Goal: Transaction & Acquisition: Purchase product/service

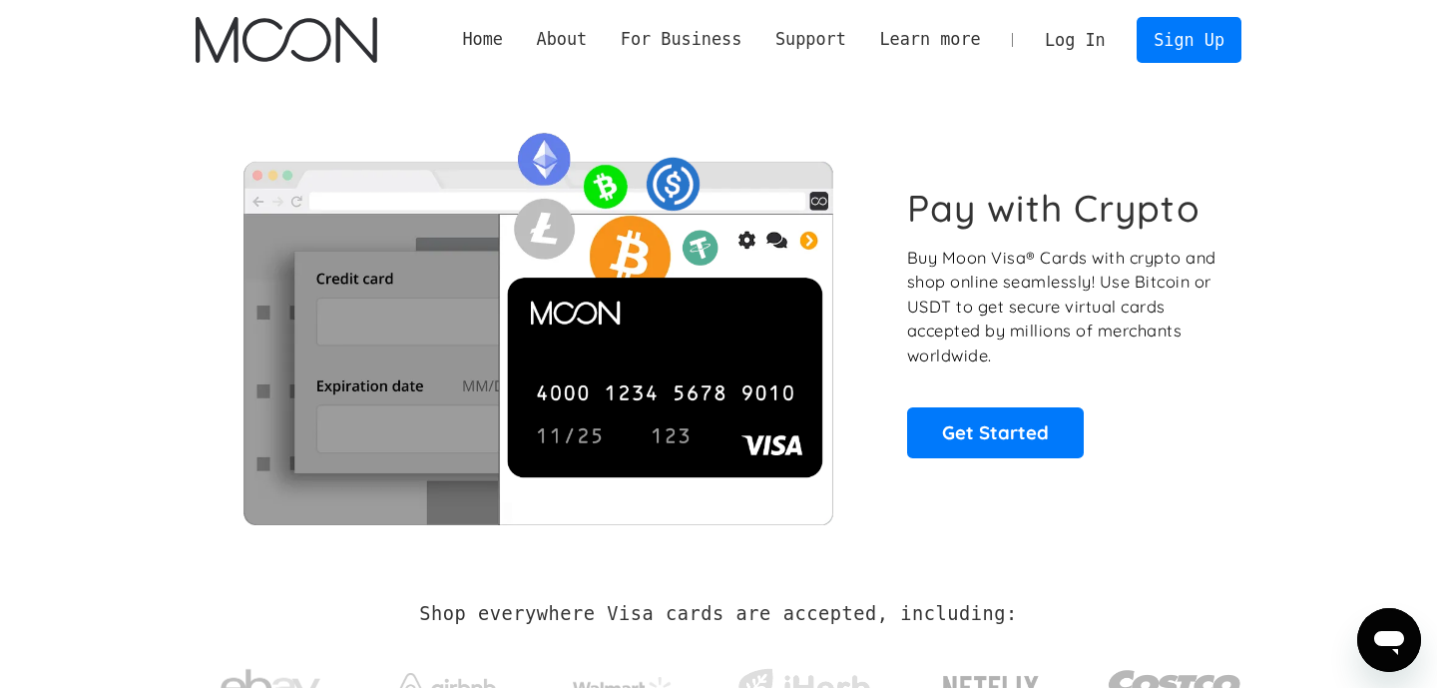
click at [918, 198] on h1 "Pay with Crypto" at bounding box center [1053, 208] width 293 height 45
click at [1088, 35] on link "Log In" at bounding box center [1075, 40] width 94 height 44
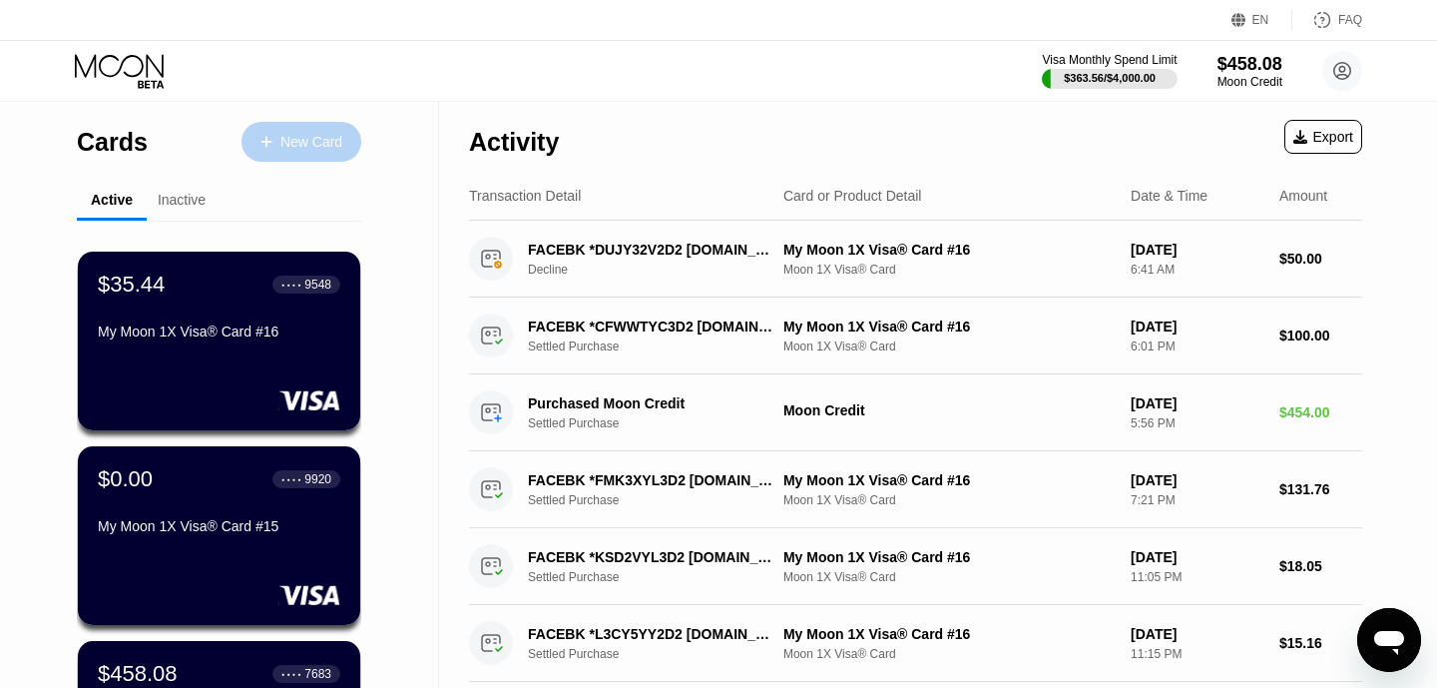
click at [326, 154] on div "New Card" at bounding box center [302, 142] width 120 height 40
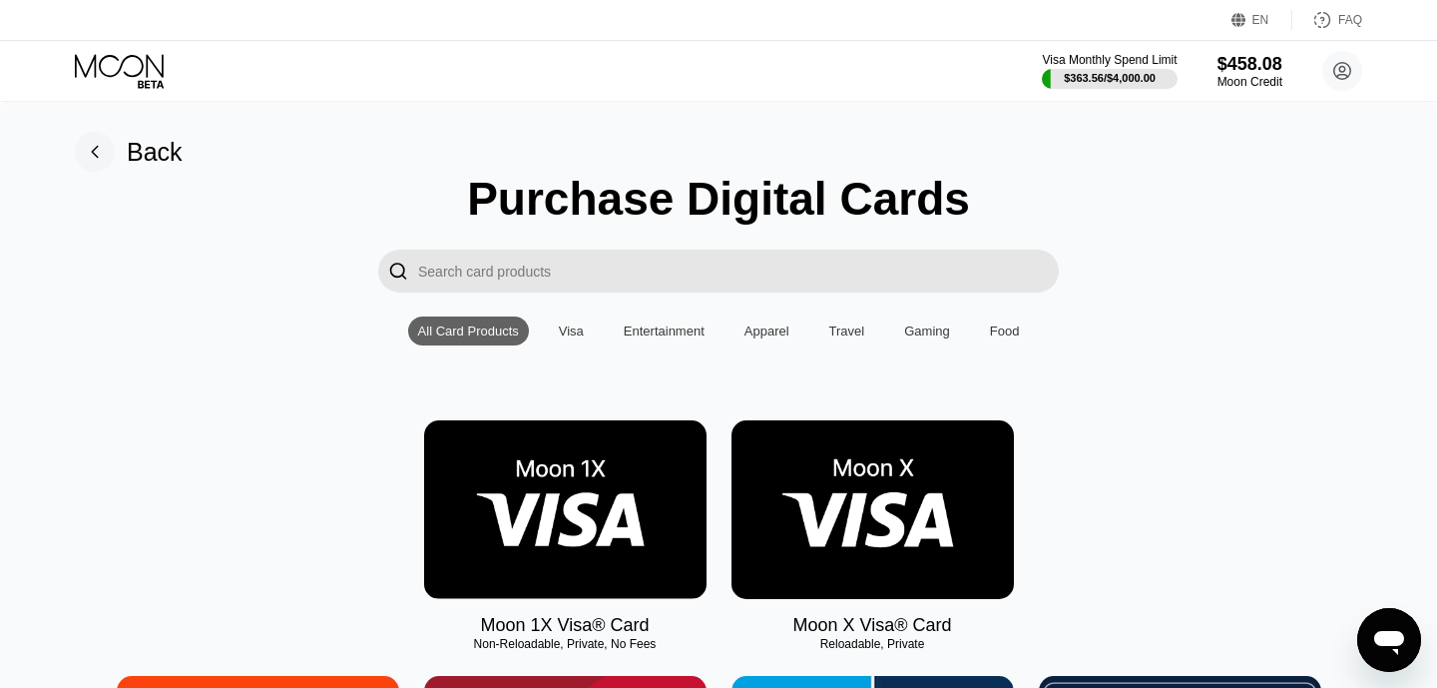
click at [631, 483] on img at bounding box center [565, 509] width 282 height 179
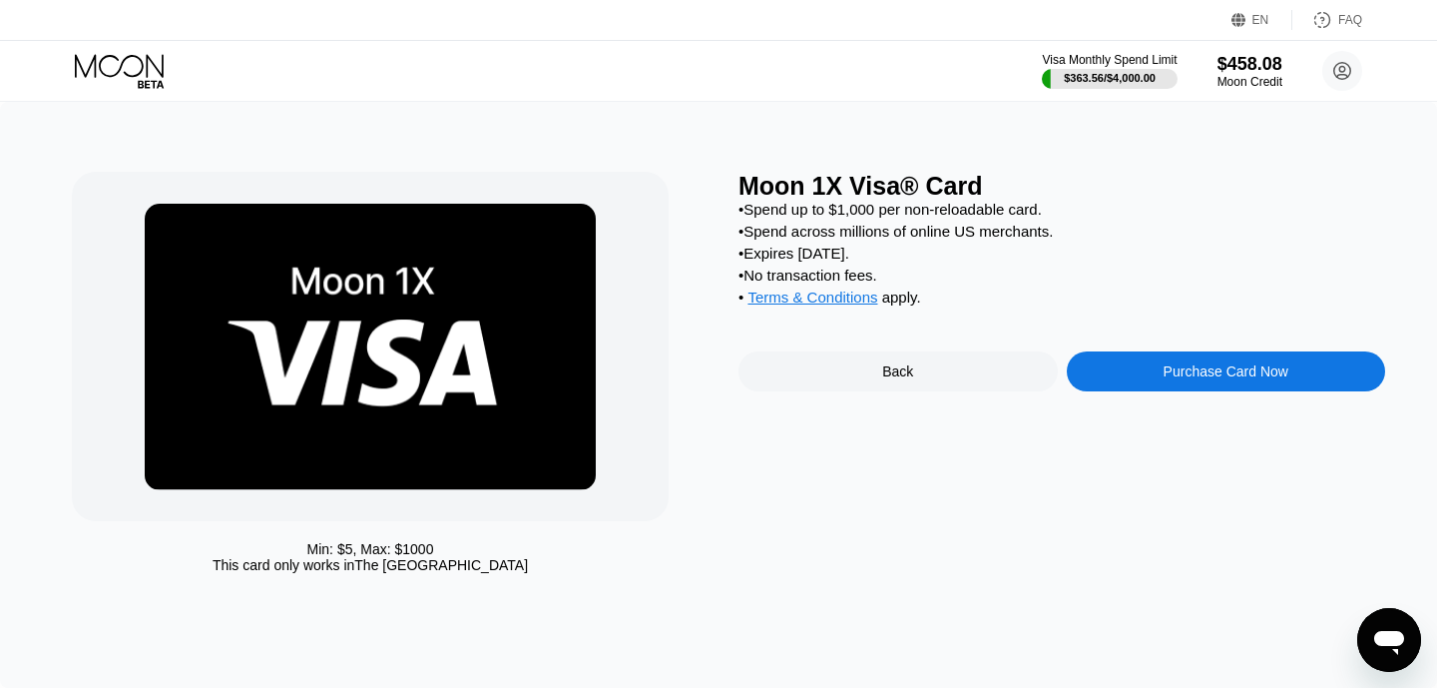
click at [1230, 376] on div "Purchase Card Now" at bounding box center [1226, 371] width 125 height 16
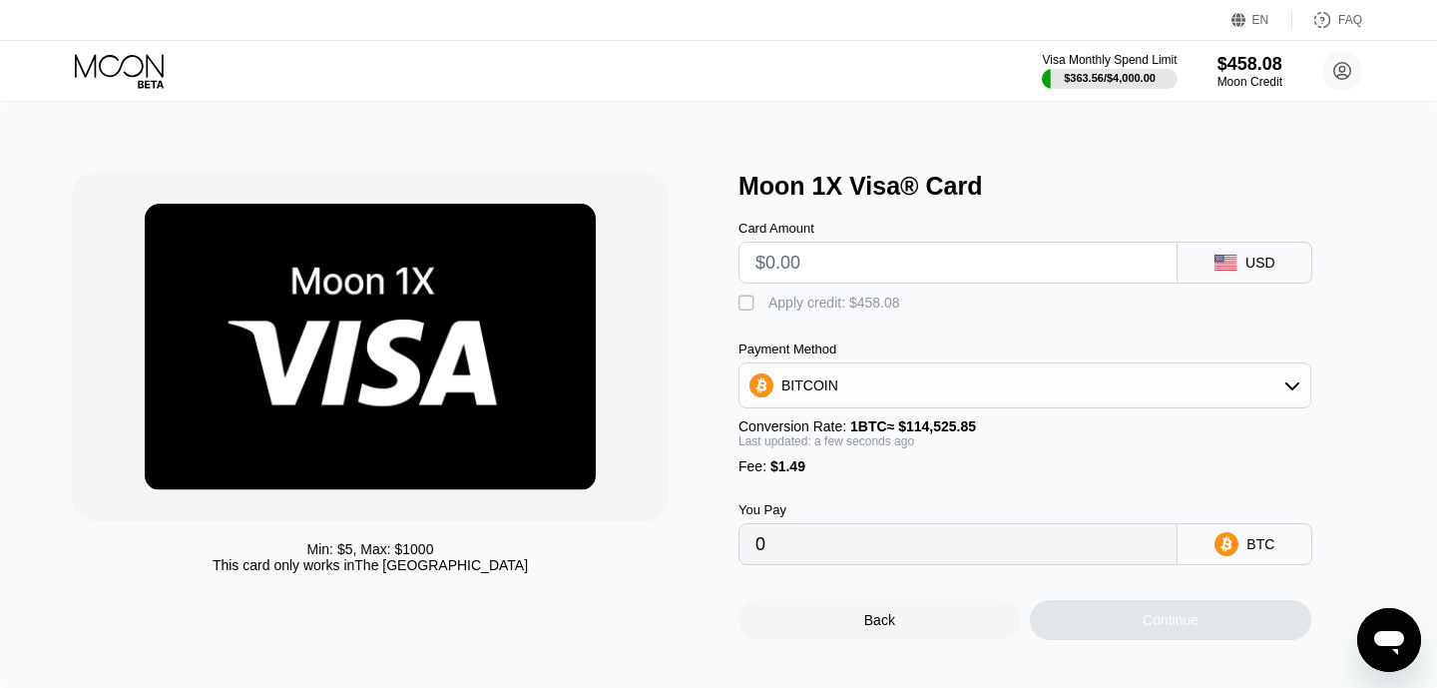
click at [1023, 385] on div "BITCOIN" at bounding box center [1025, 385] width 571 height 40
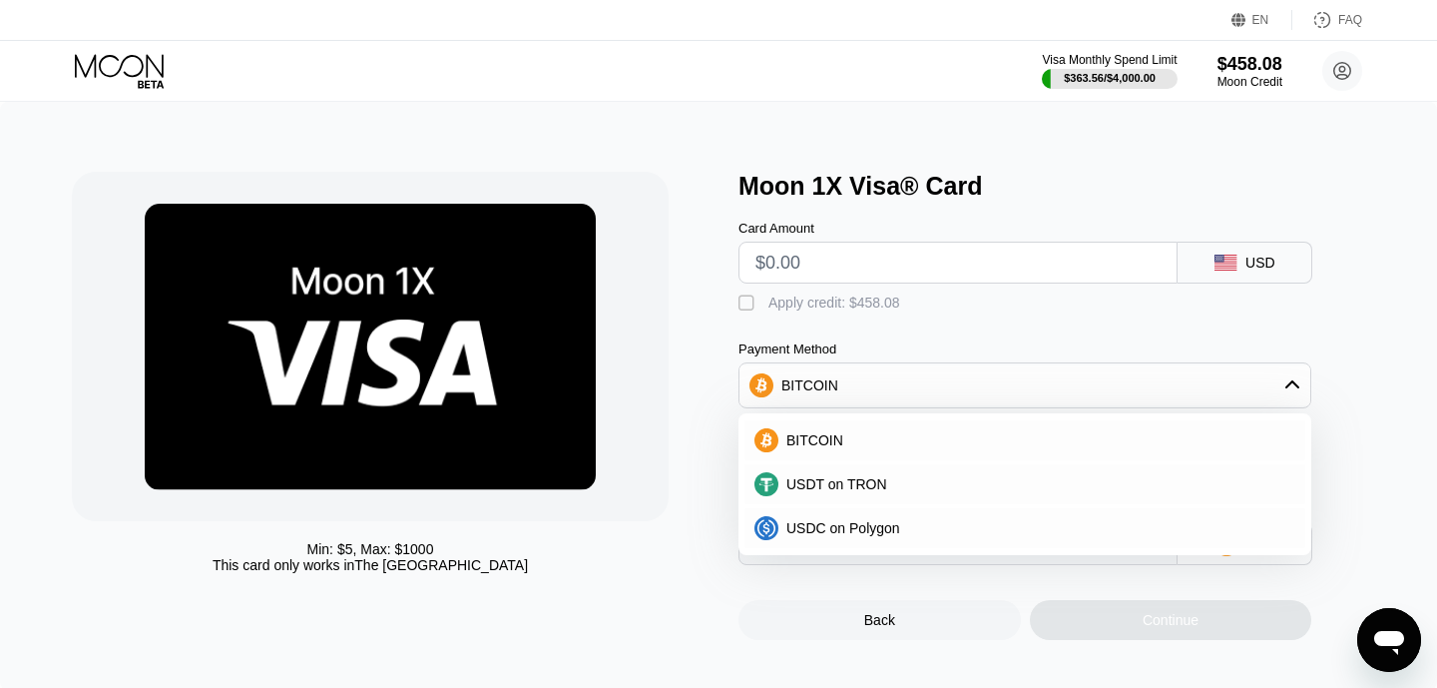
click at [999, 358] on div "Payment Method BITCOIN BITCOIN USDT on TRON USDC on Polygon" at bounding box center [1025, 374] width 573 height 67
click at [856, 333] on div "Card Amount USD  Apply credit: $458.08 Payment Method BITCOIN BITCOIN USDT on …" at bounding box center [1058, 383] width 639 height 364
click at [845, 264] on input "text" at bounding box center [958, 263] width 405 height 40
type input "$4"
type input "0.00004794"
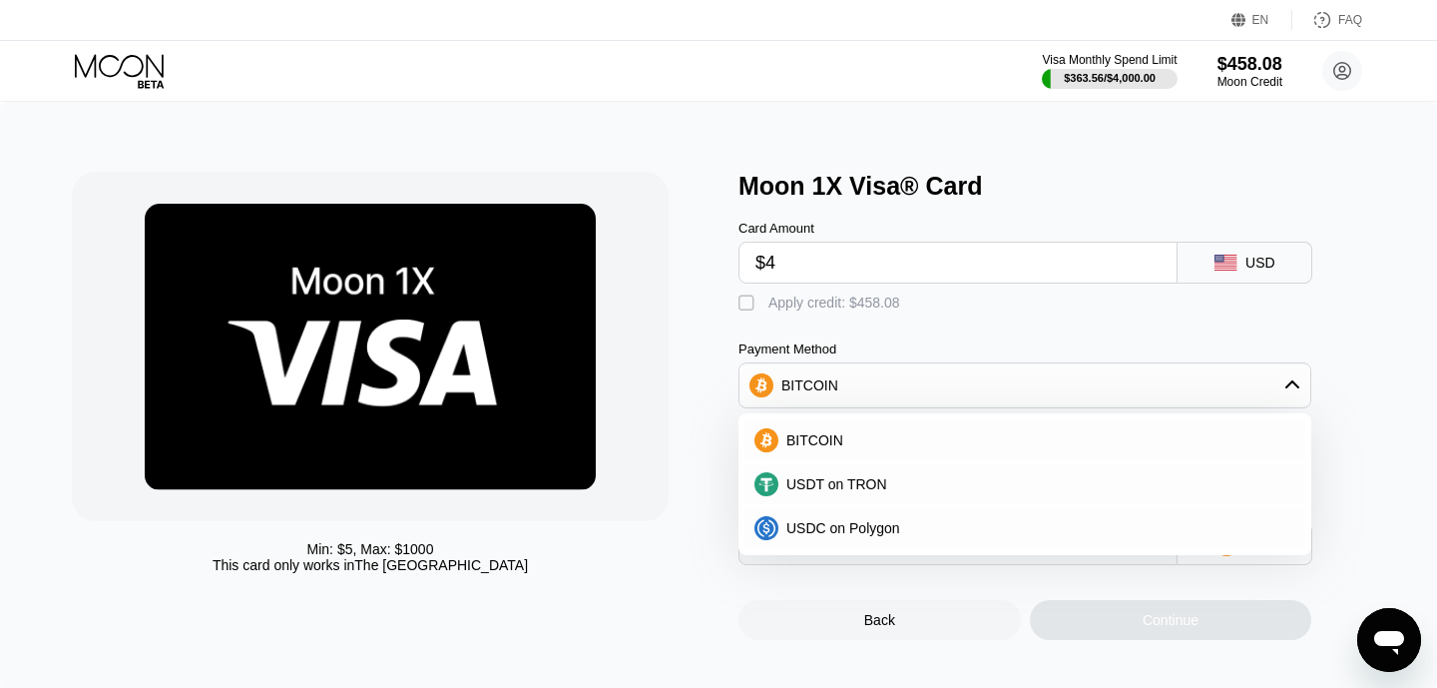
type input "$45"
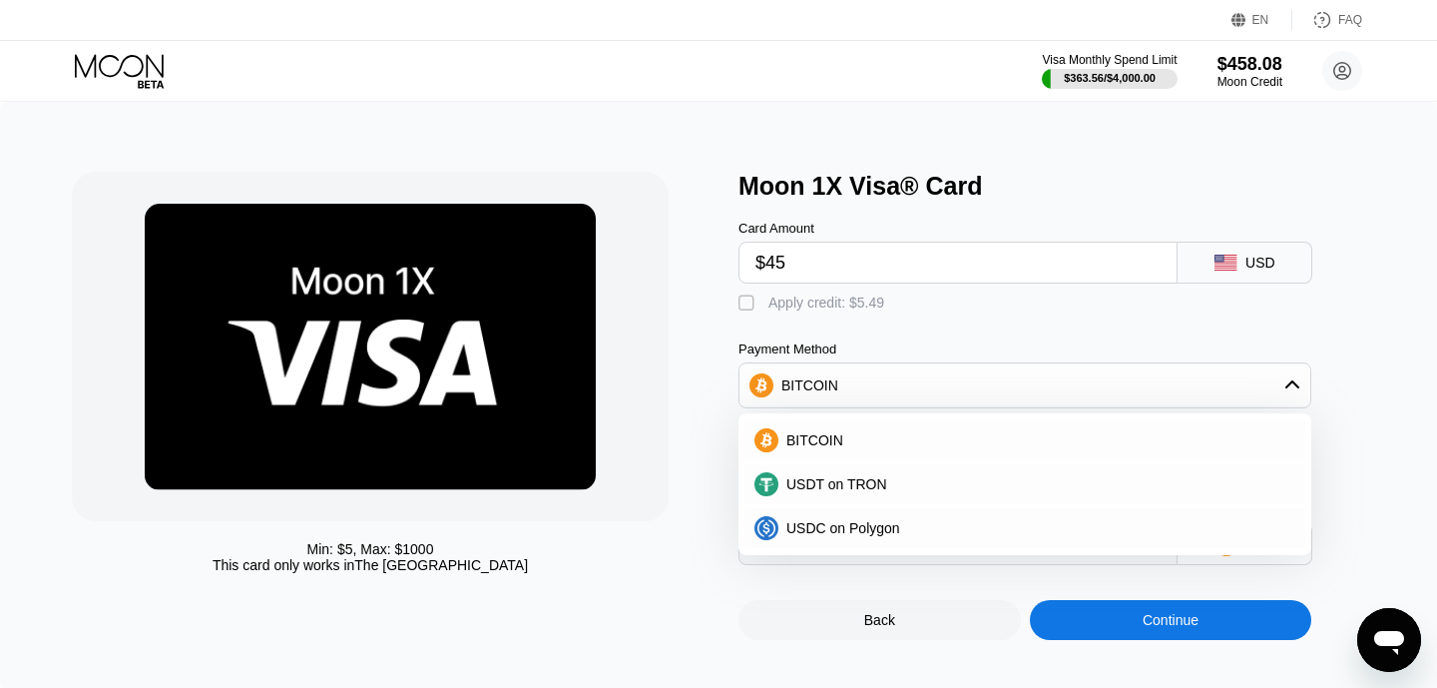
type input "0.00040594"
type input "$450"
type input "0.00394226"
type input "$450"
click at [756, 298] on div "" at bounding box center [749, 303] width 20 height 20
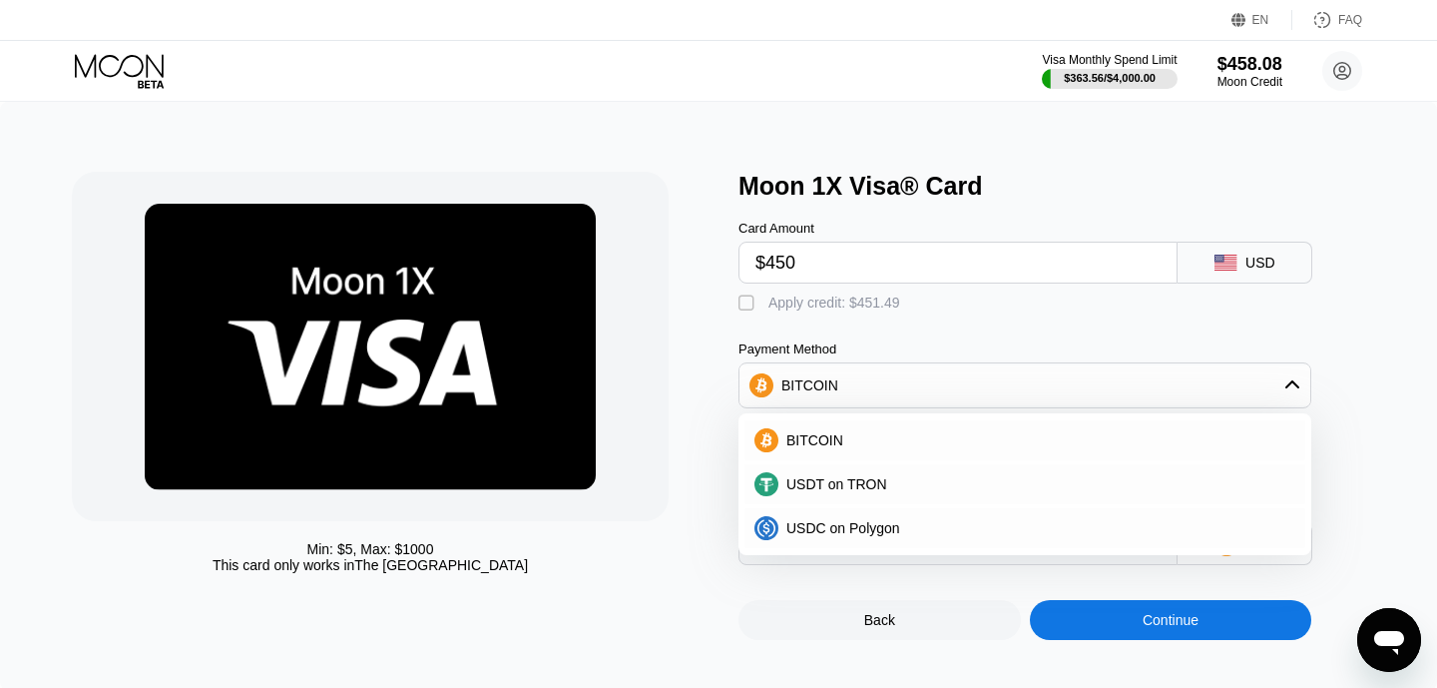
type input "0"
click at [1357, 391] on div "Card Amount $450 USD  Apply credit: $451.49 Payment Method BITCOIN BITCOIN USD…" at bounding box center [1058, 383] width 639 height 364
click at [1289, 393] on icon at bounding box center [1293, 385] width 16 height 16
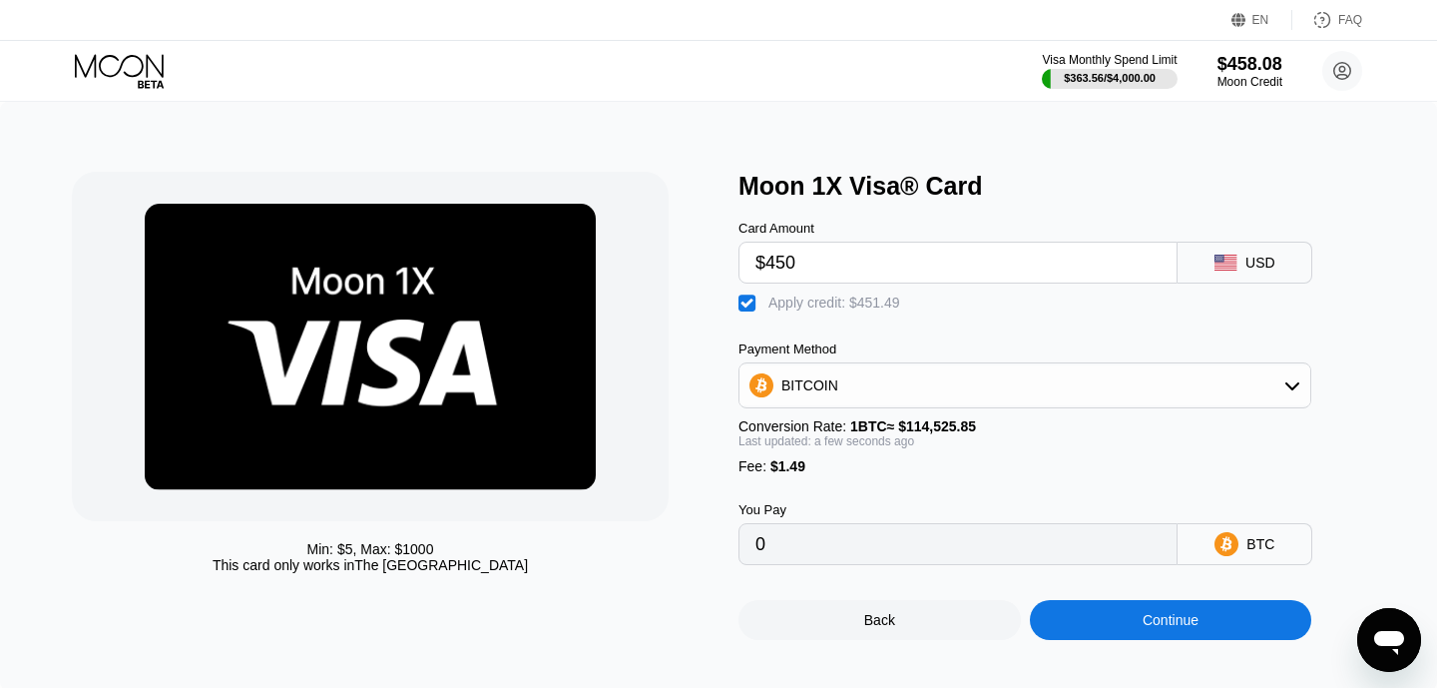
click at [1156, 628] on div "Continue" at bounding box center [1171, 620] width 56 height 16
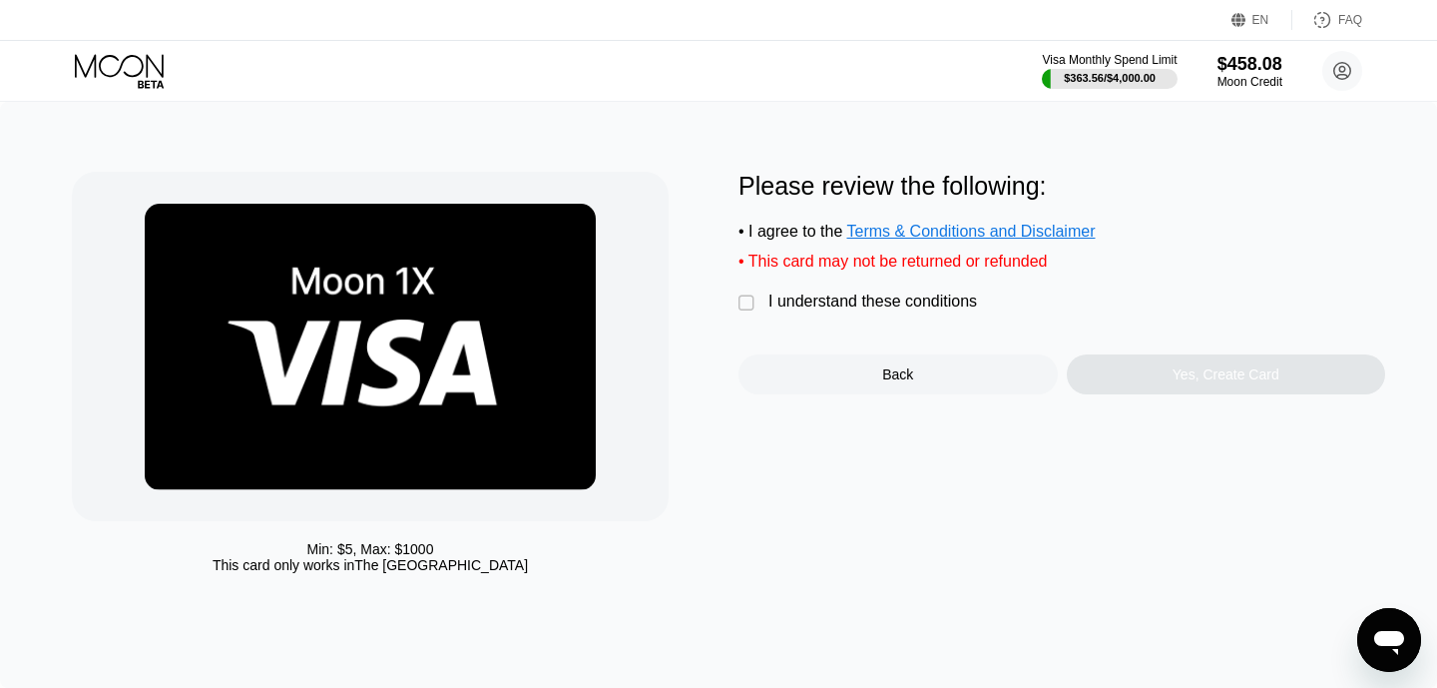
click at [877, 325] on div "Please review the following: • I agree to the Terms & Conditions and Disclaimer…" at bounding box center [1062, 283] width 647 height 223
click at [758, 301] on div "" at bounding box center [749, 303] width 20 height 20
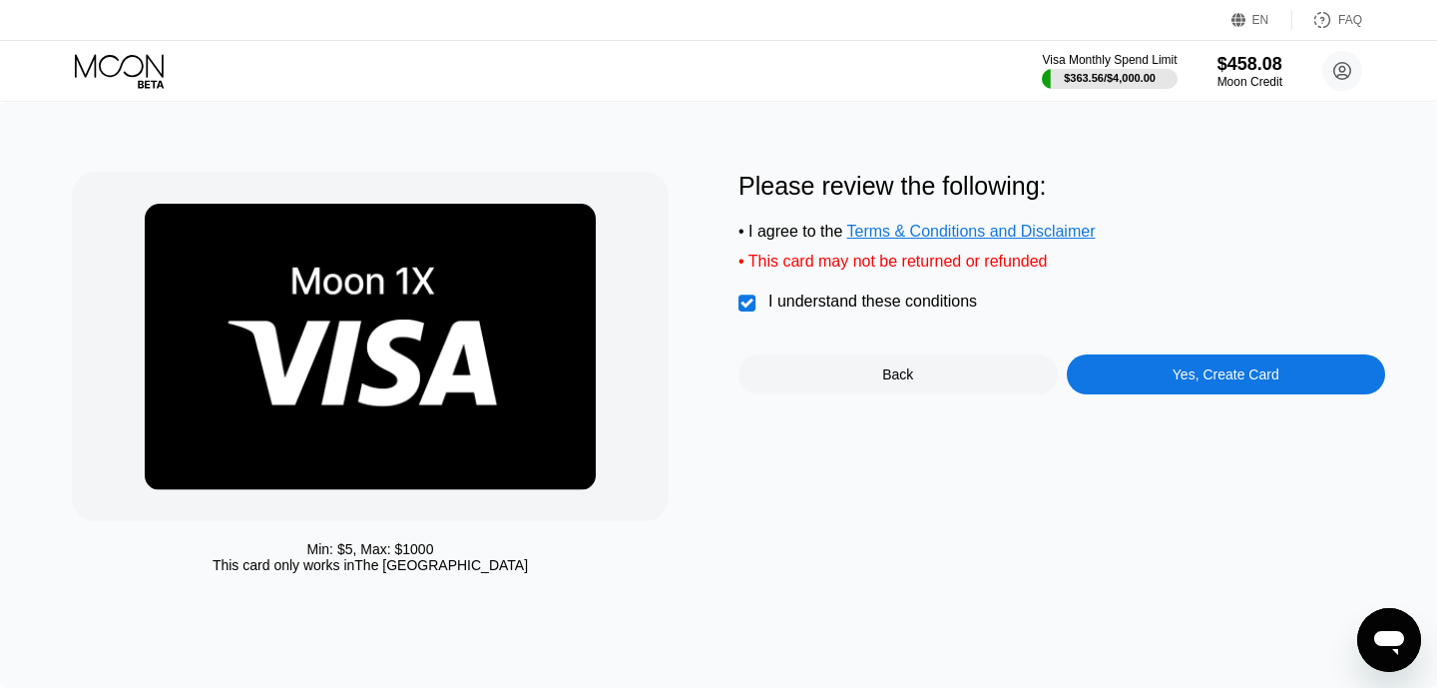
click at [1160, 372] on div "Yes, Create Card" at bounding box center [1226, 374] width 319 height 40
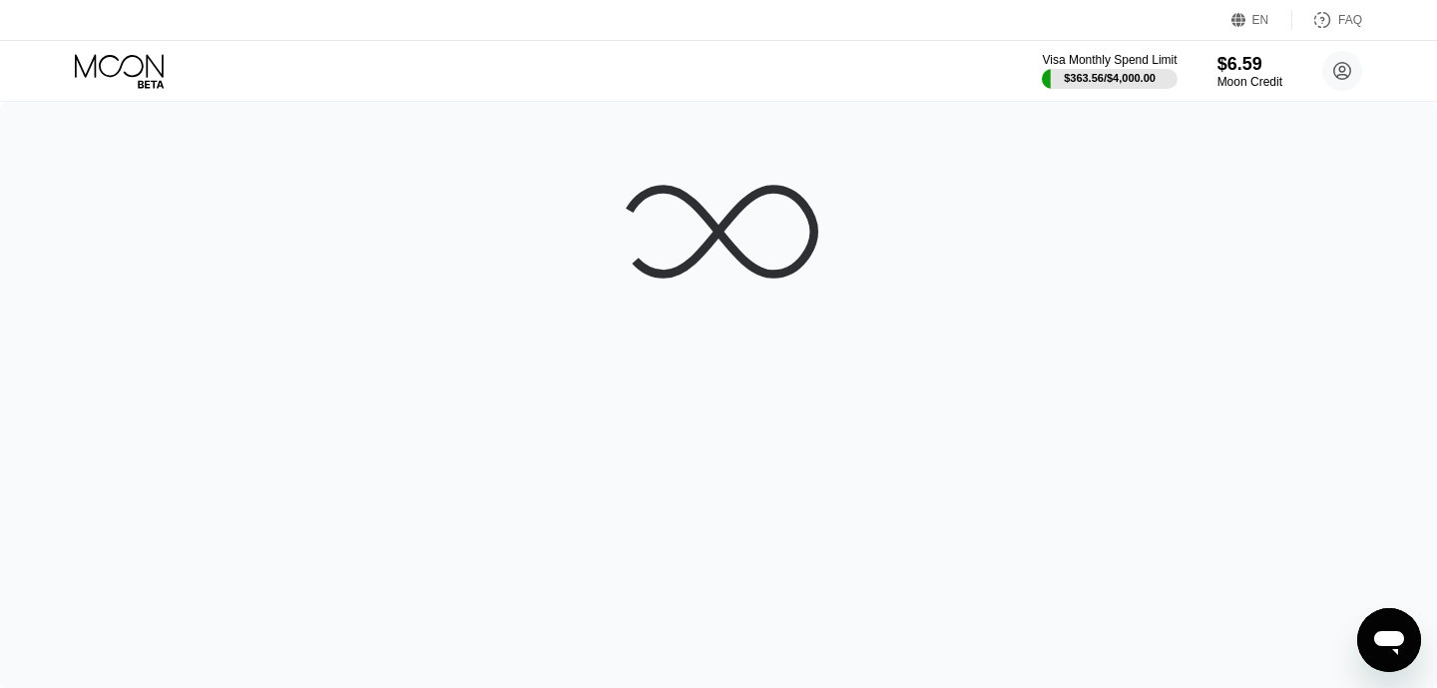
click at [199, 175] on div at bounding box center [718, 395] width 1437 height 586
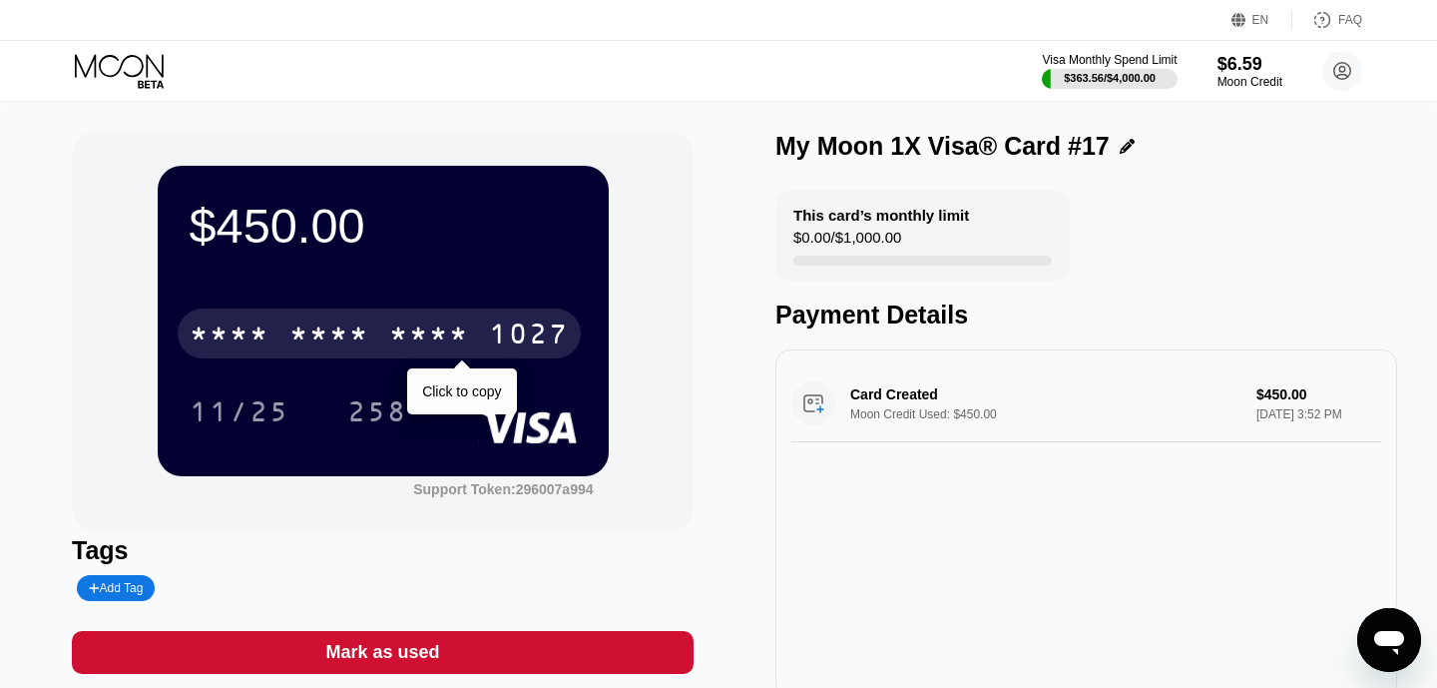
click at [335, 331] on div "* * * *" at bounding box center [329, 336] width 80 height 32
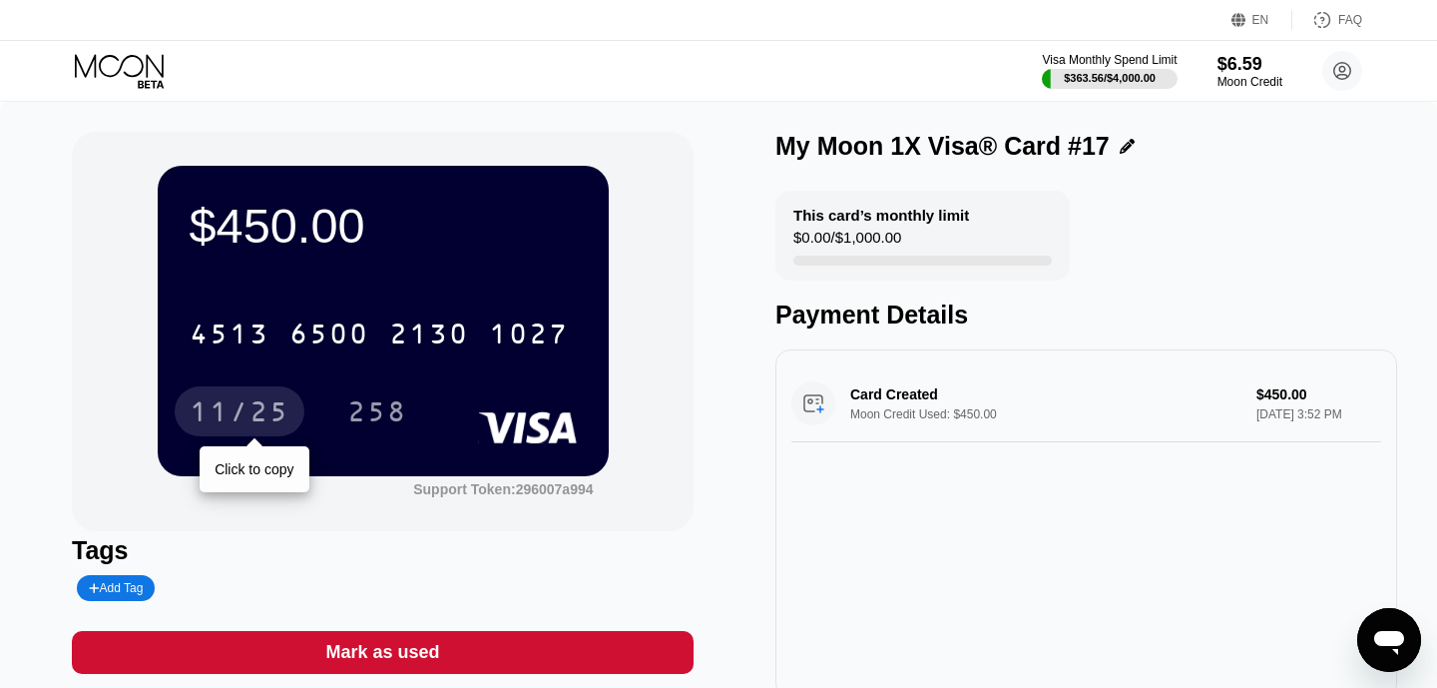
click at [260, 395] on div "11/25" at bounding box center [240, 411] width 130 height 50
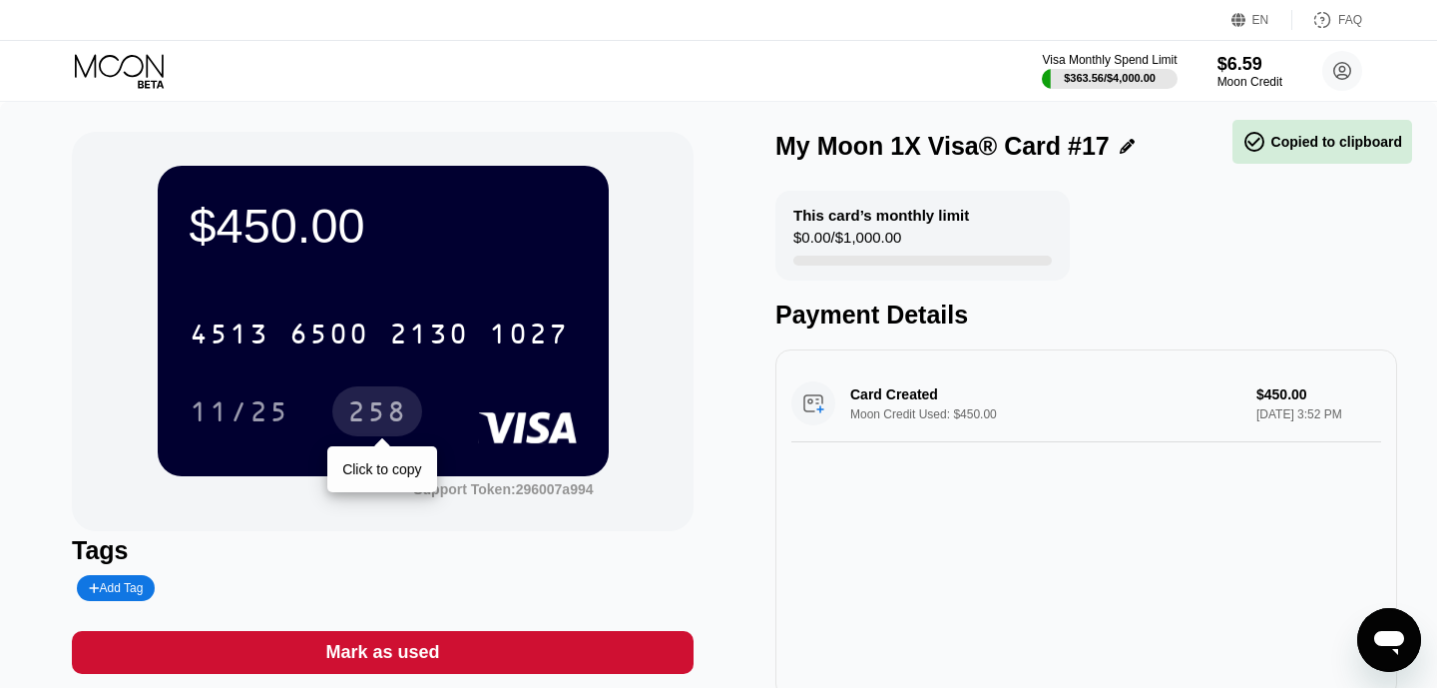
click at [393, 399] on div "258" at bounding box center [377, 414] width 60 height 32
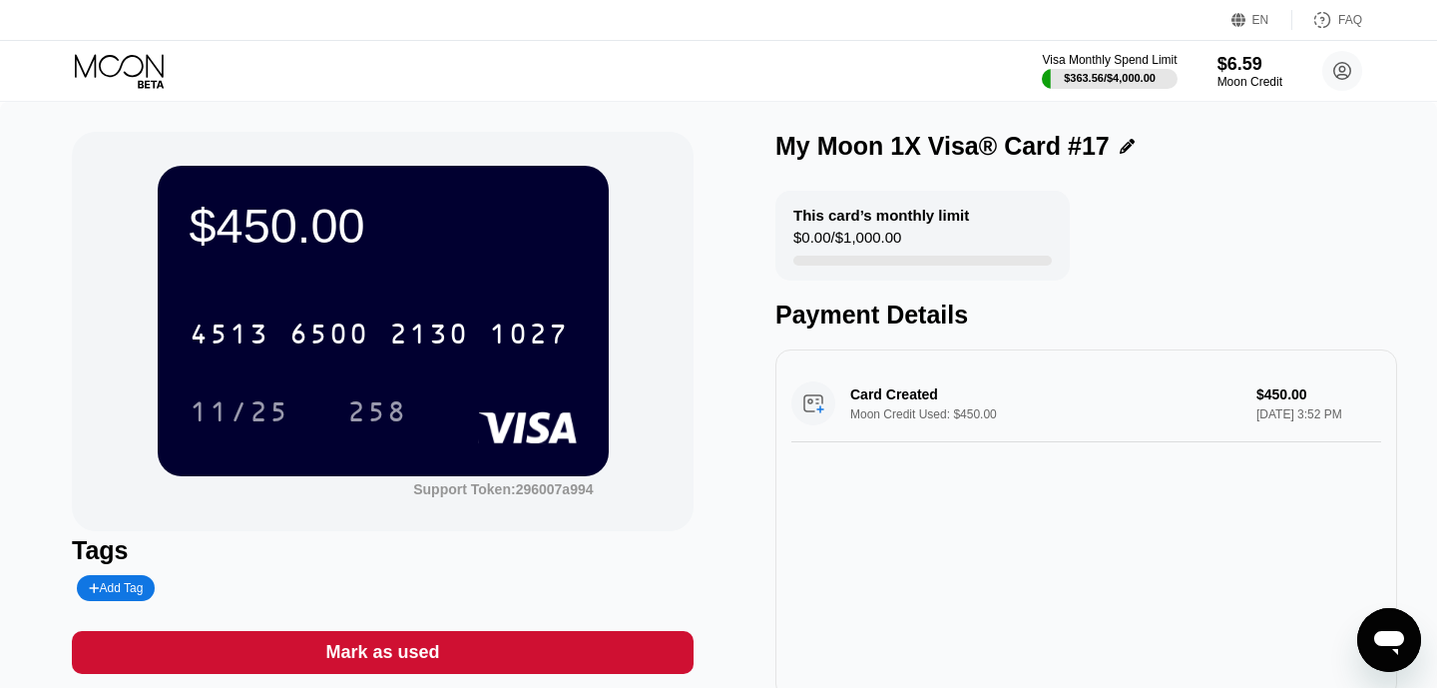
click at [188, 77] on div at bounding box center [136, 71] width 123 height 35
click at [134, 71] on icon at bounding box center [121, 71] width 93 height 35
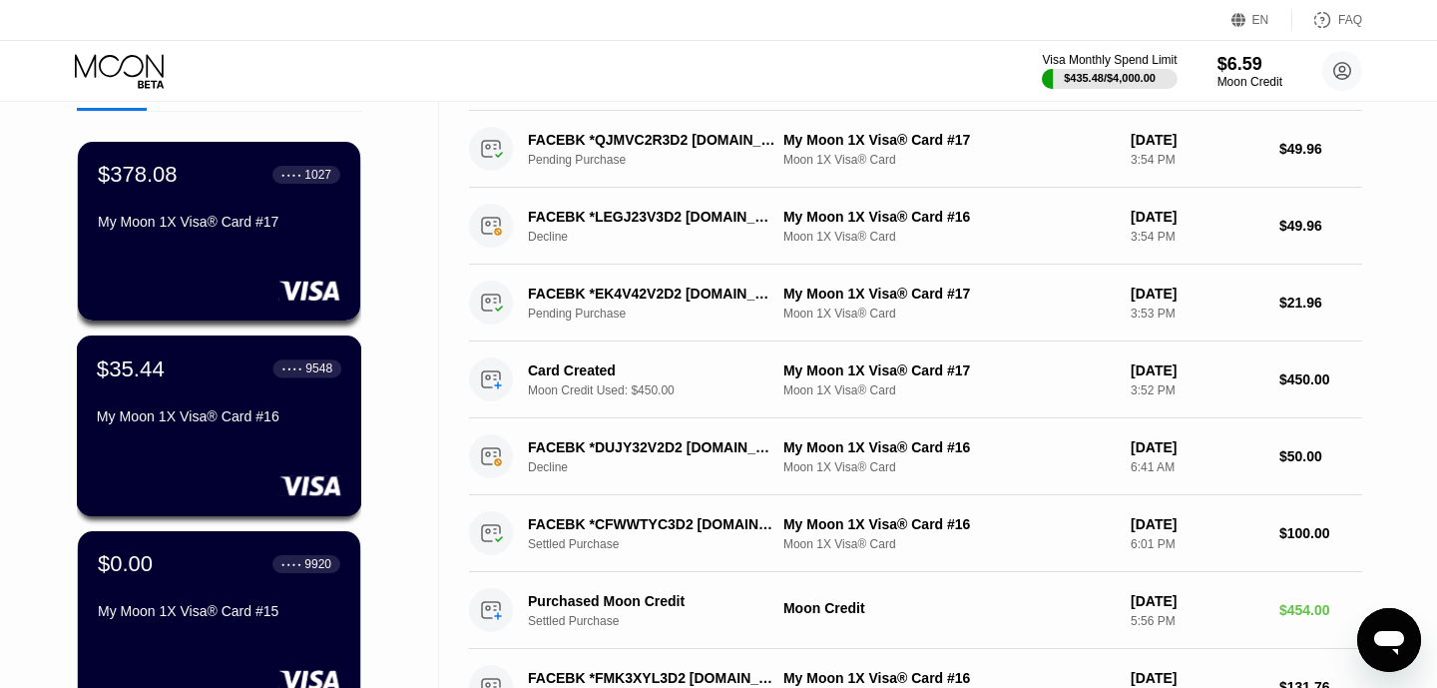
scroll to position [113, 0]
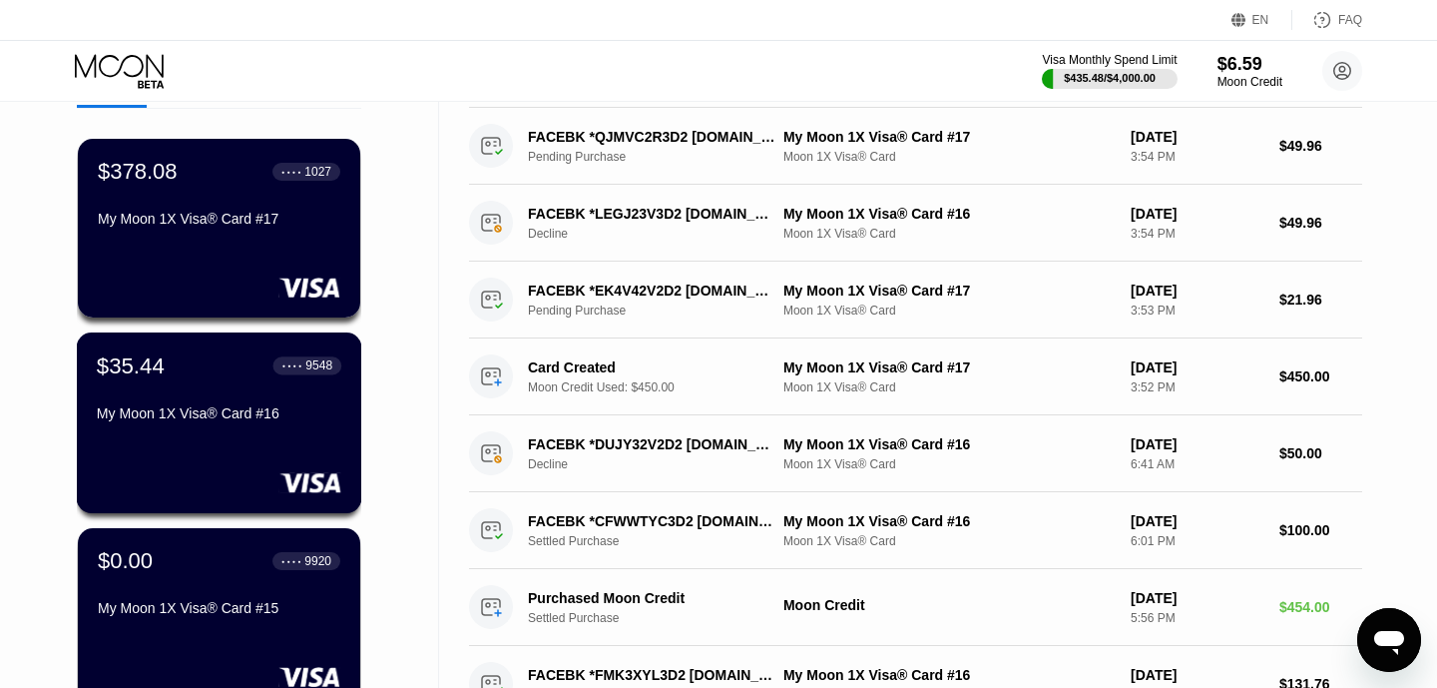
click at [219, 411] on div "My Moon 1X Visa® Card #16" at bounding box center [219, 413] width 245 height 16
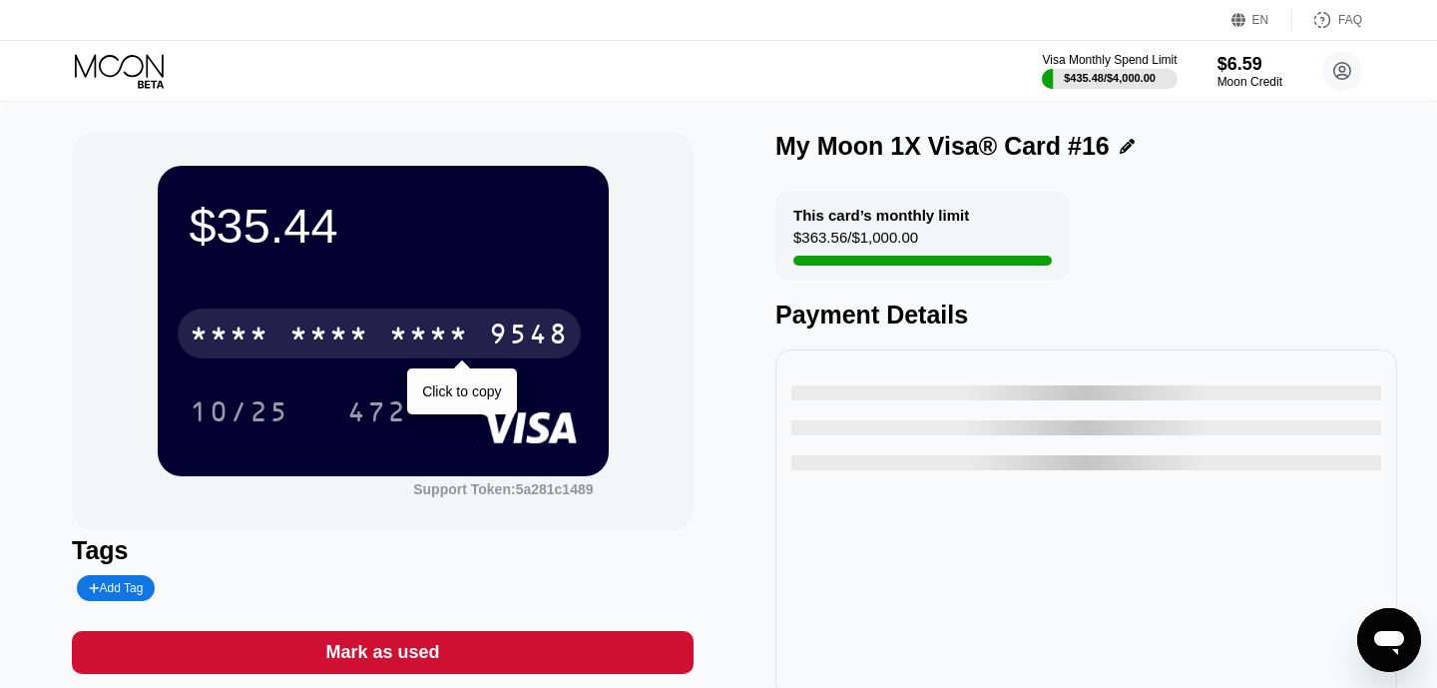
click at [302, 320] on div "* * * *" at bounding box center [329, 336] width 80 height 32
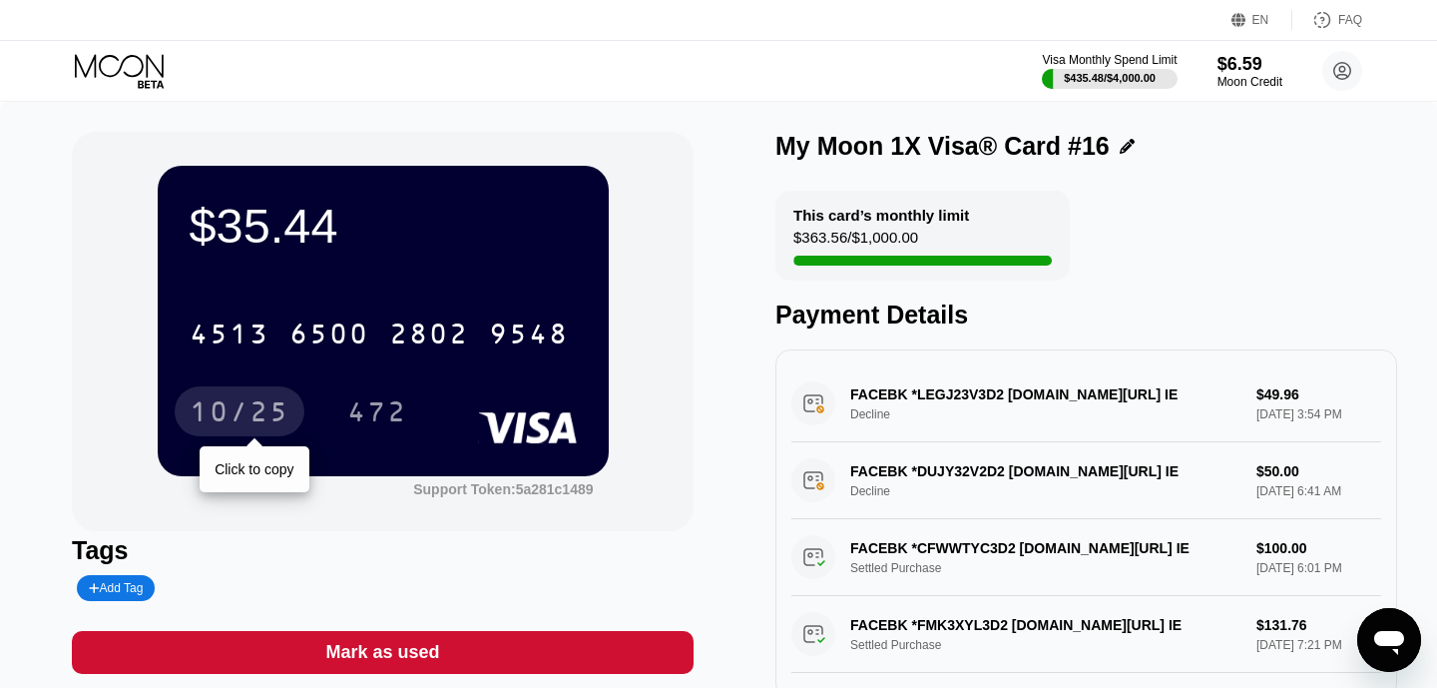
click at [273, 396] on div "10/25" at bounding box center [240, 411] width 130 height 50
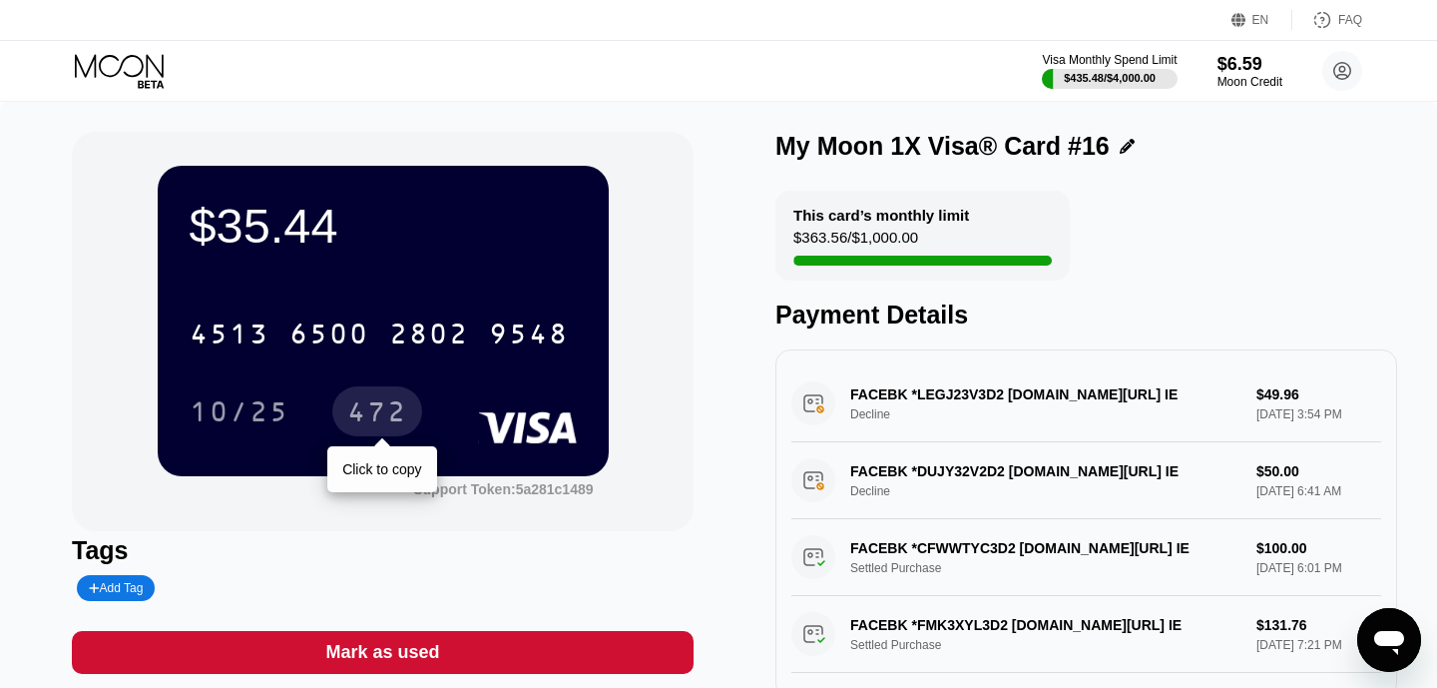
click at [370, 424] on div "472" at bounding box center [377, 414] width 60 height 32
click at [133, 76] on icon at bounding box center [119, 65] width 89 height 23
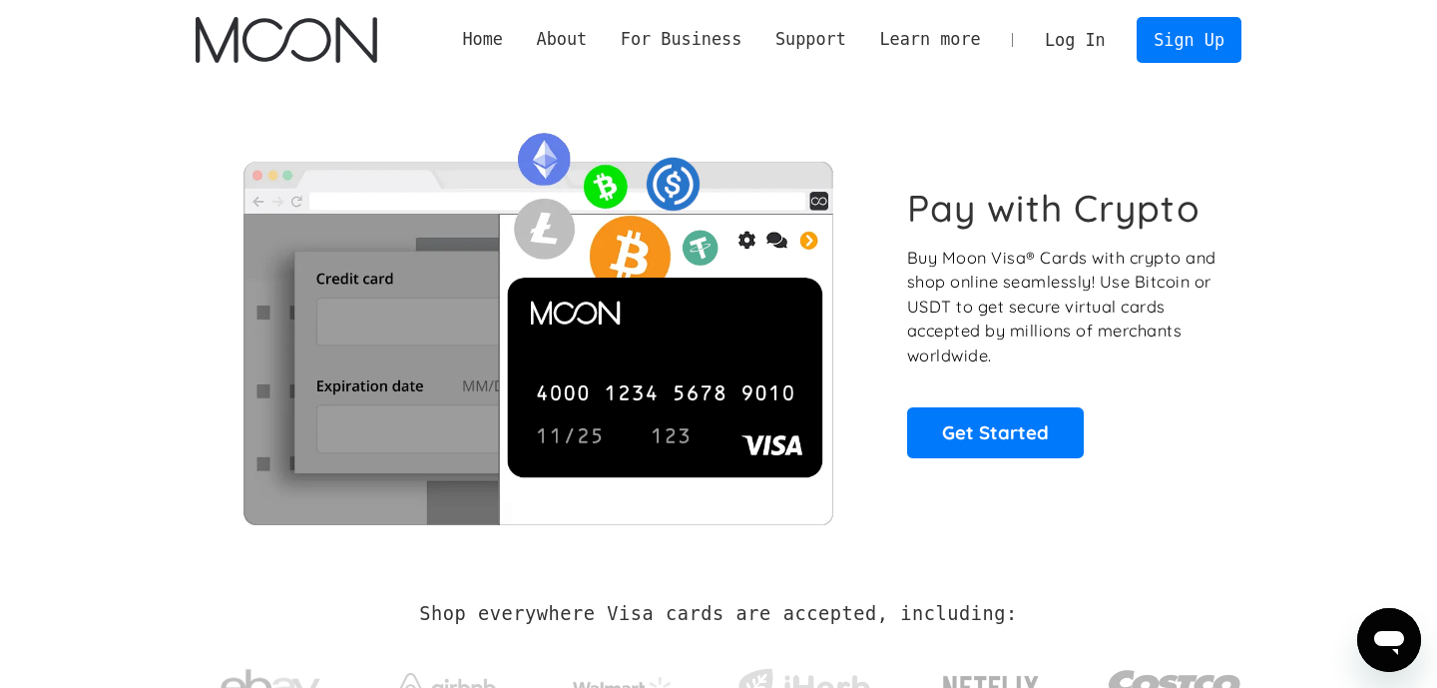
click at [1097, 34] on link "Log In" at bounding box center [1075, 40] width 94 height 44
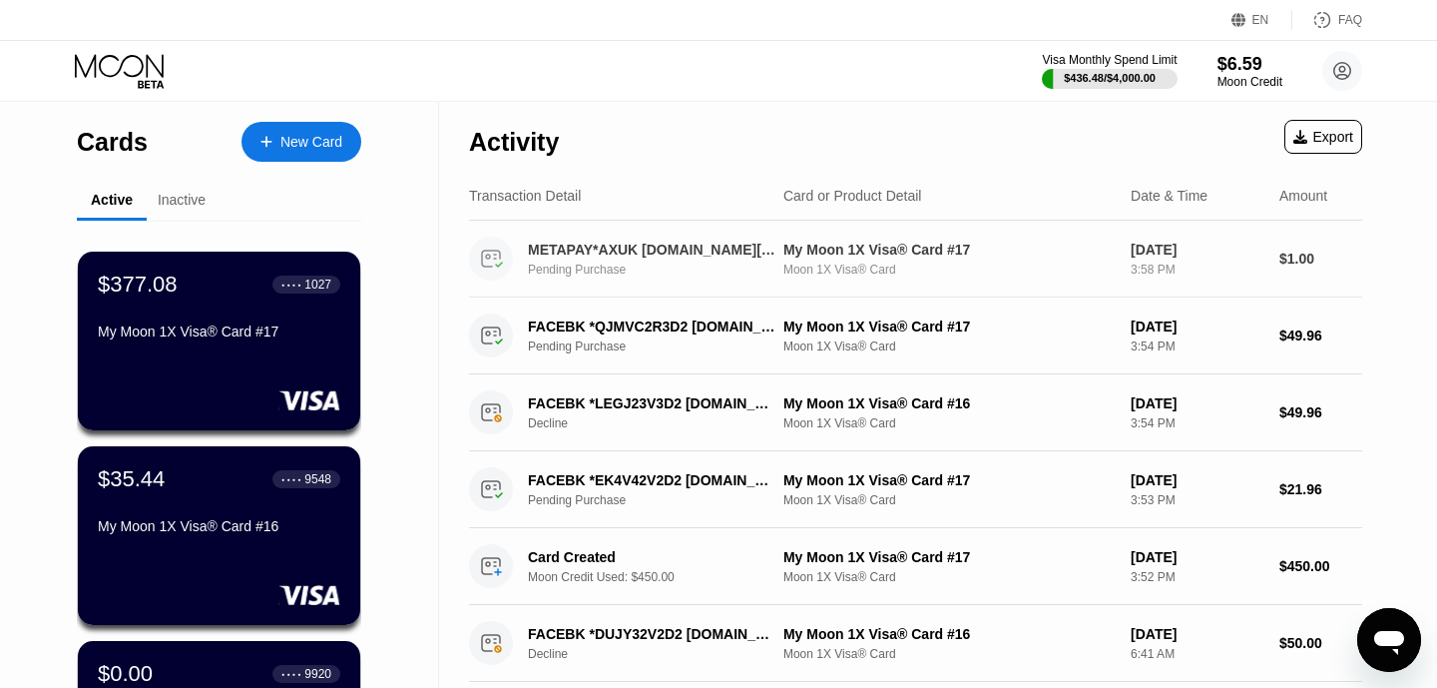
click at [648, 248] on div "METAPAY*AXUK [DOMAIN_NAME][URL] IE" at bounding box center [653, 250] width 250 height 16
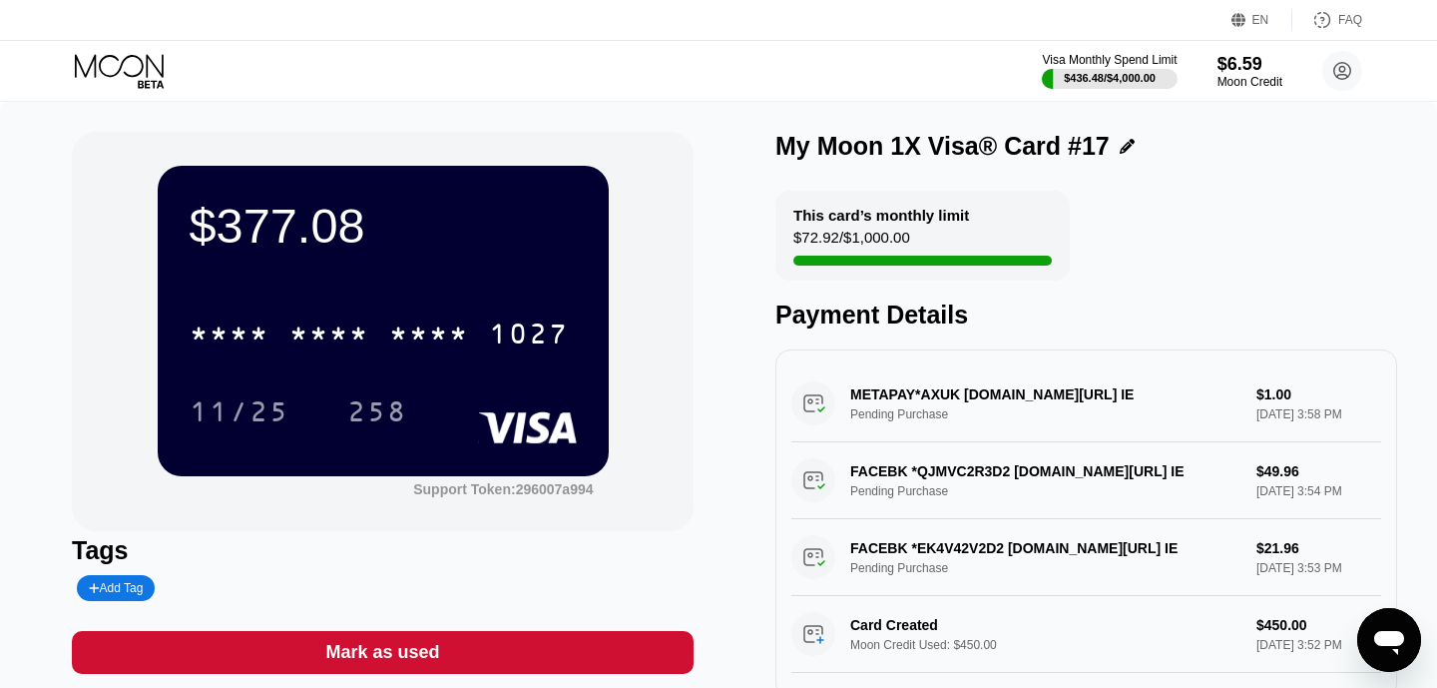
click at [122, 50] on div "Visa Monthly Spend Limit $436.48 / $4,000.00 $6.59 Moon Credit zinhtooaung260@g…" at bounding box center [718, 71] width 1437 height 60
click at [121, 65] on icon at bounding box center [119, 65] width 89 height 23
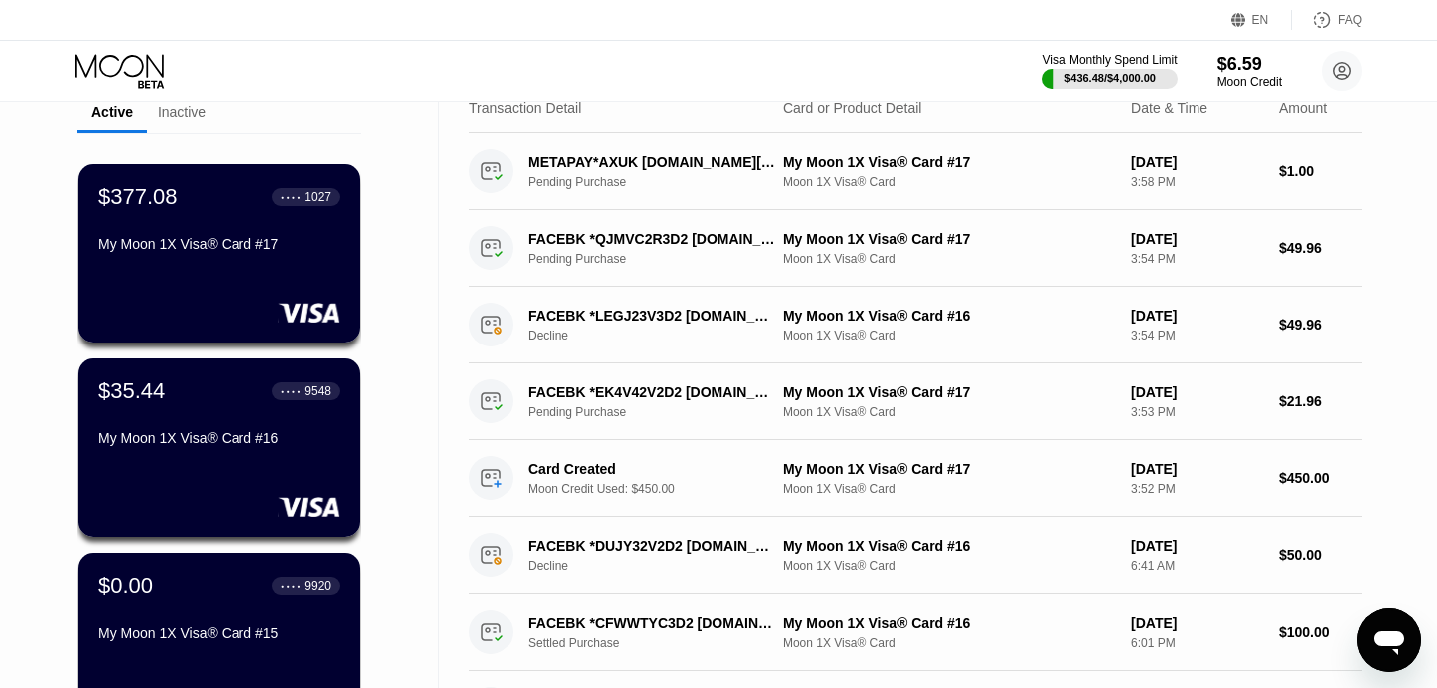
scroll to position [148, 0]
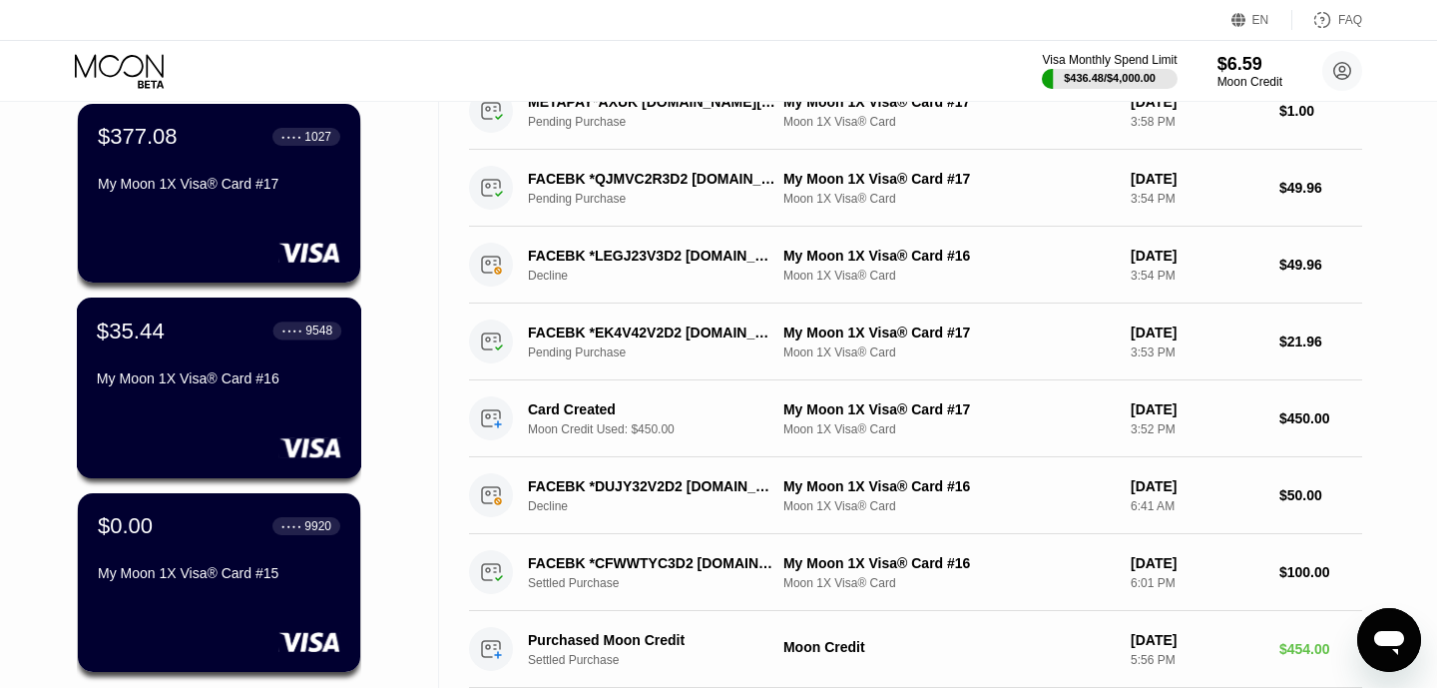
click at [206, 335] on div "$35.44 ● ● ● ● 9548" at bounding box center [219, 330] width 245 height 26
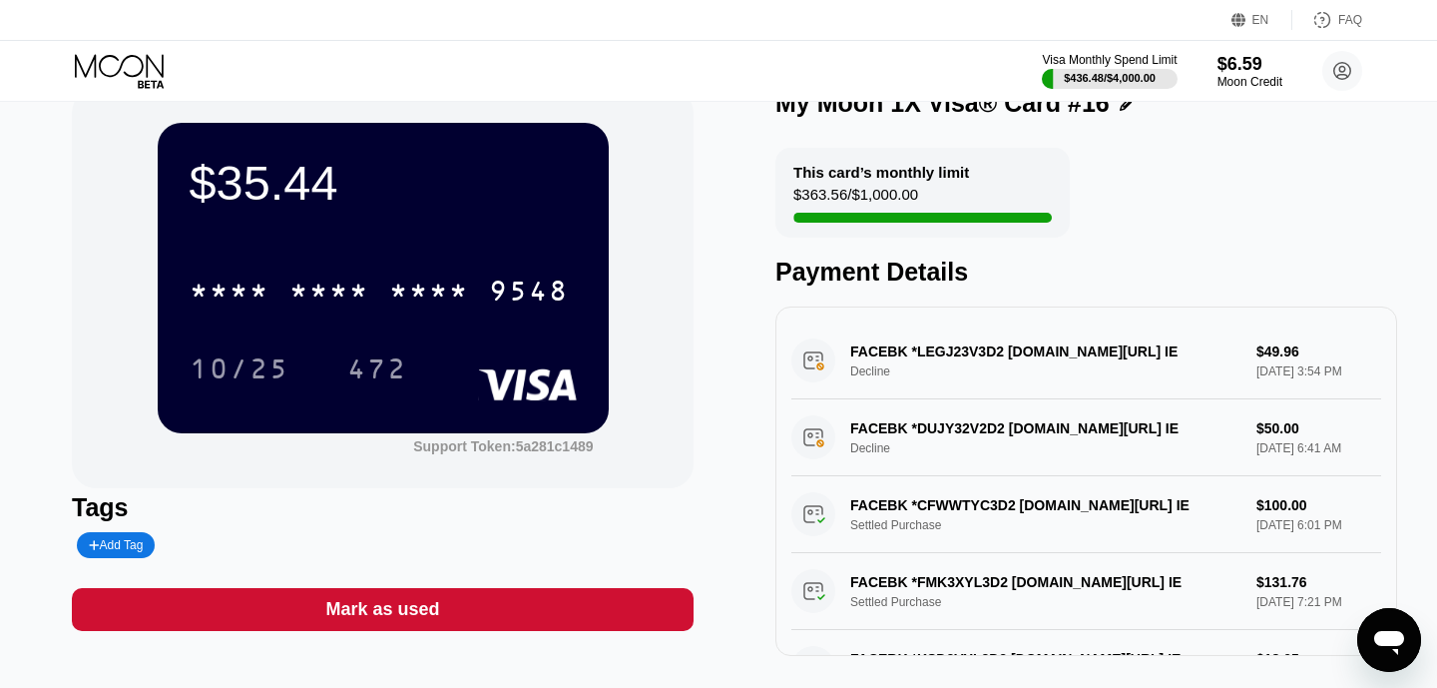
scroll to position [44, 0]
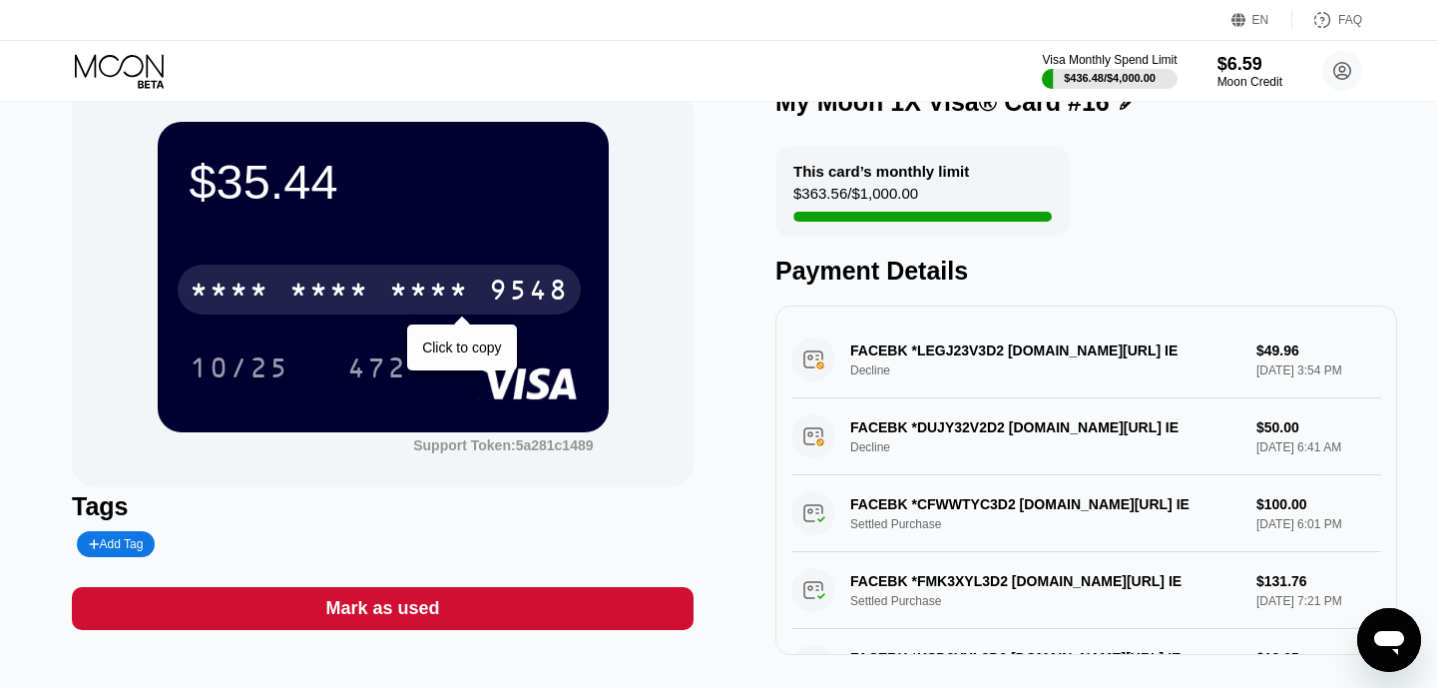
click at [468, 305] on div "* * * *" at bounding box center [429, 292] width 80 height 32
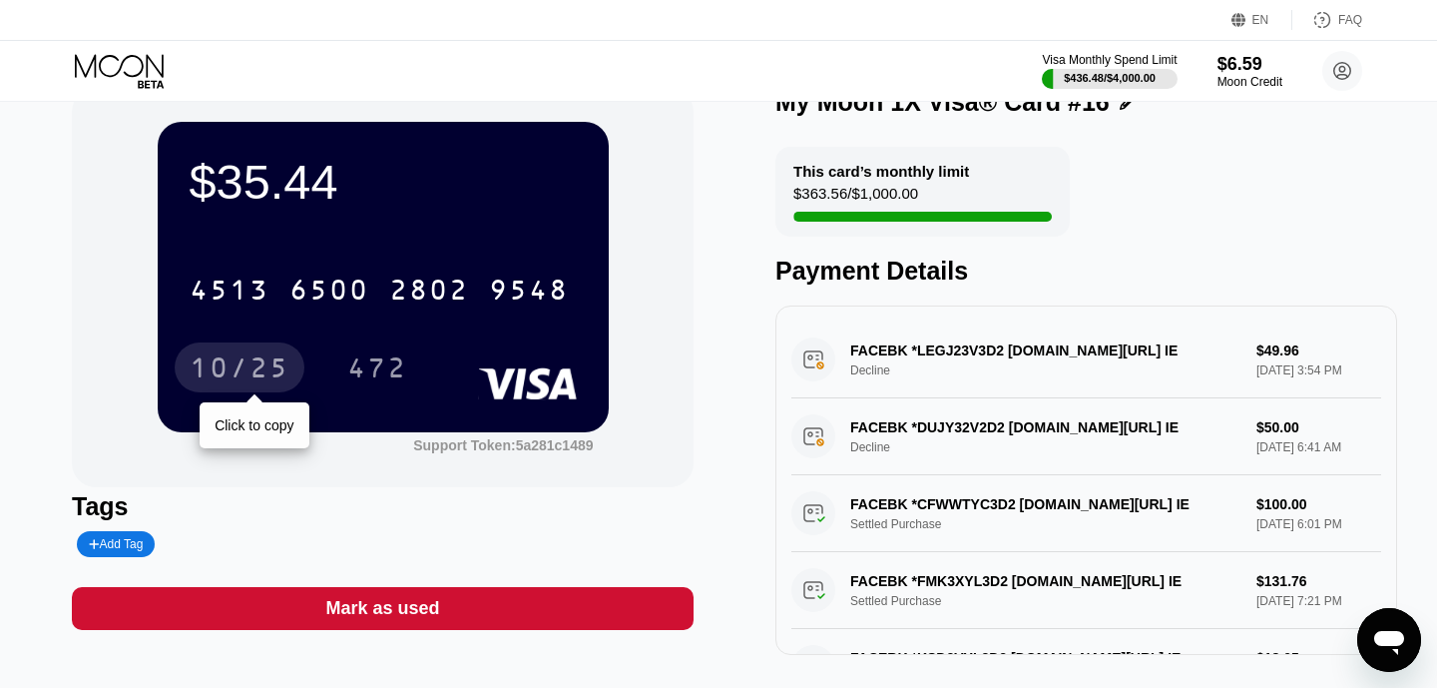
click at [236, 389] on div "10/25" at bounding box center [240, 367] width 130 height 50
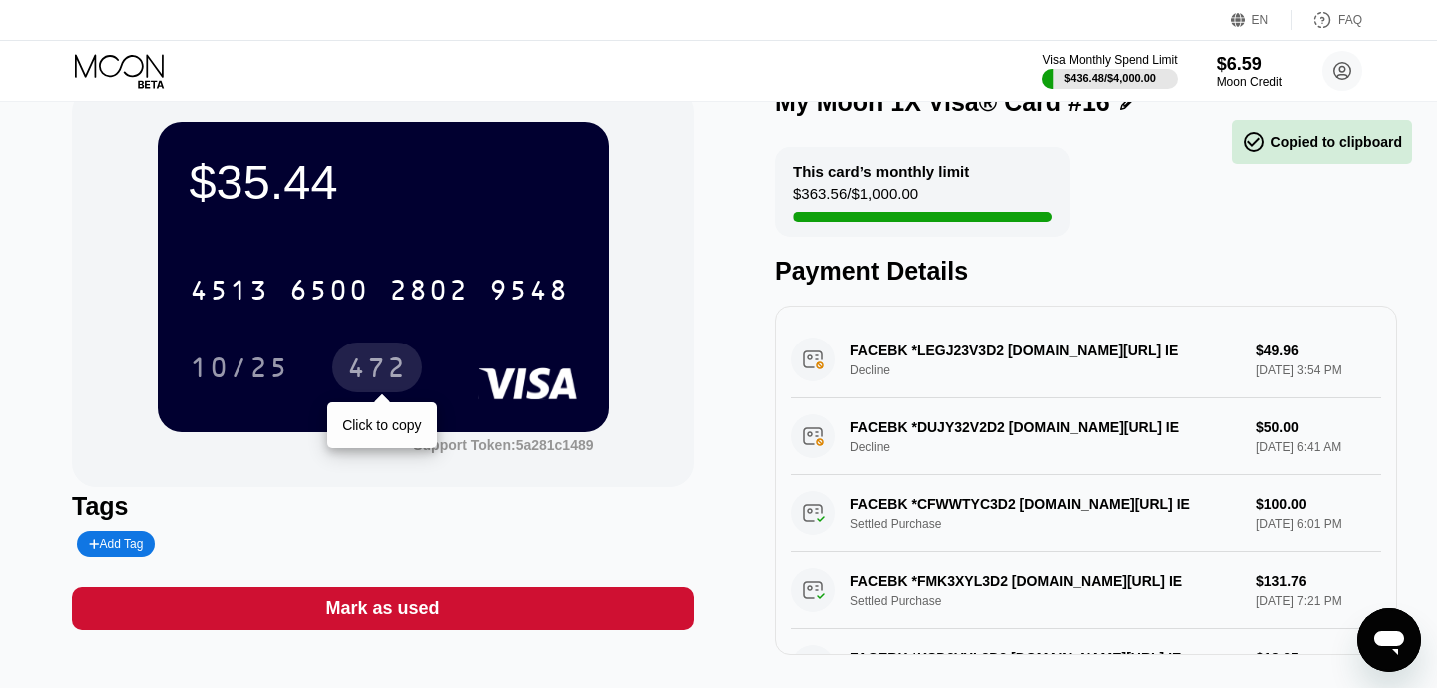
click at [400, 348] on div "472" at bounding box center [377, 367] width 90 height 50
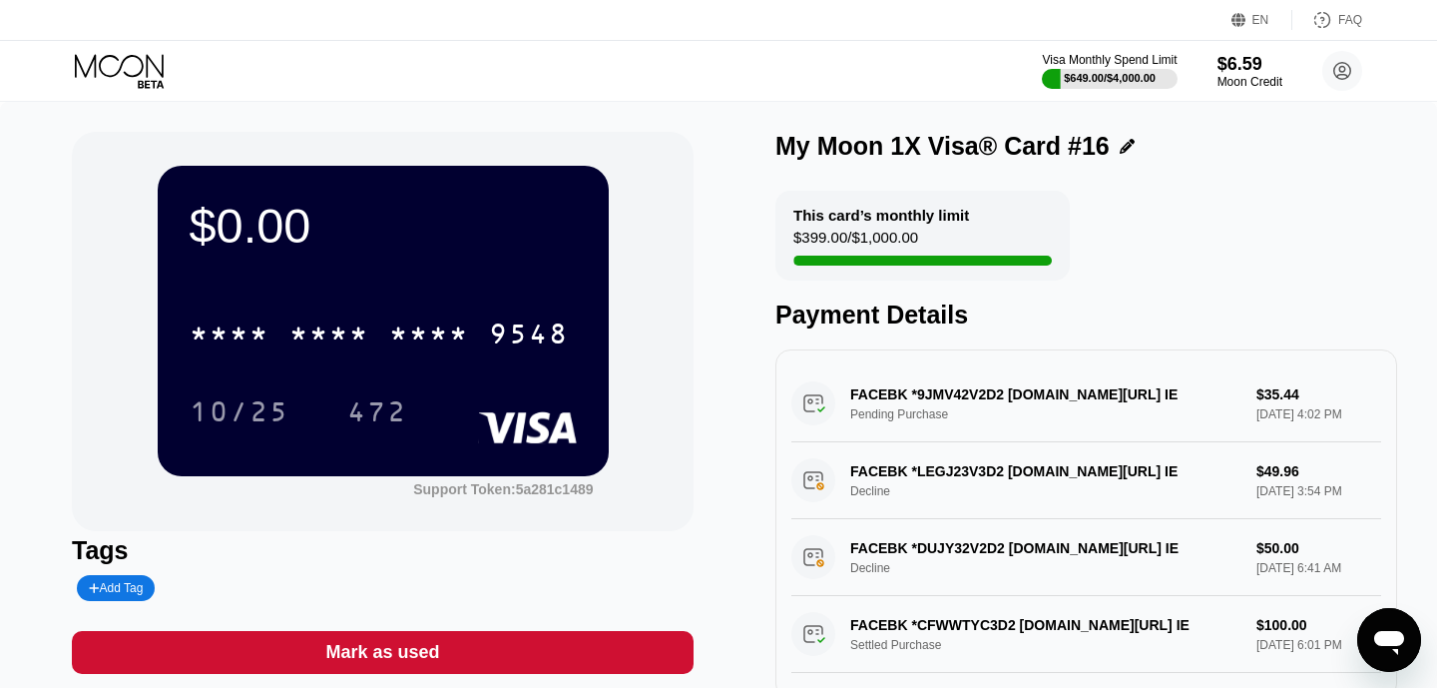
click at [154, 54] on icon at bounding box center [121, 71] width 93 height 35
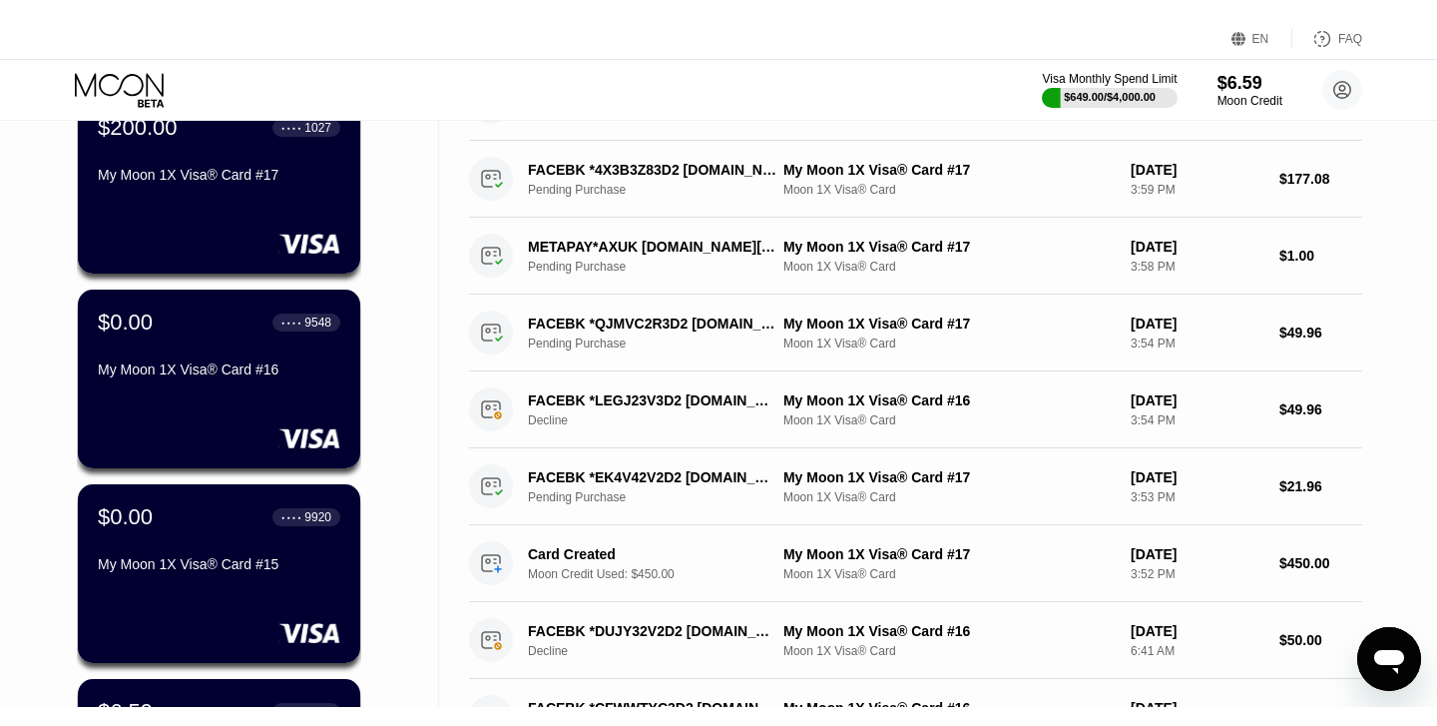
scroll to position [183, 0]
